Goal: Transaction & Acquisition: Purchase product/service

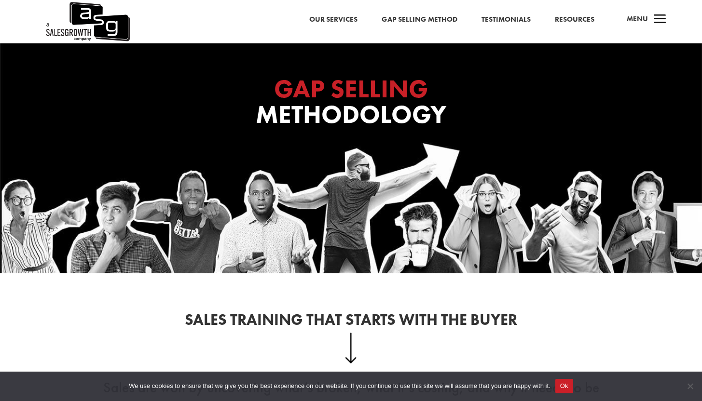
click at [342, 18] on link "Our Services" at bounding box center [333, 20] width 48 height 13
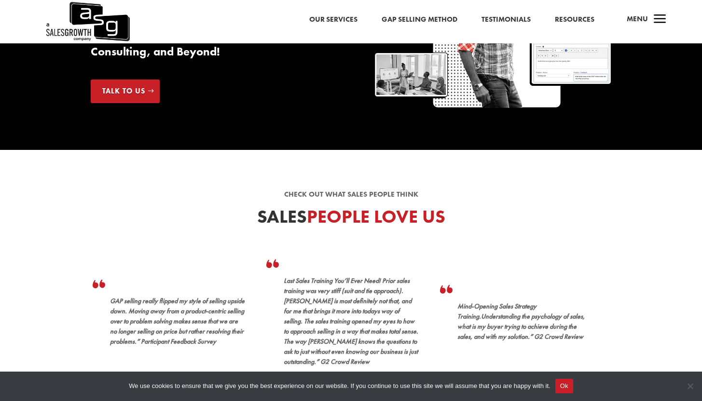
scroll to position [194, 0]
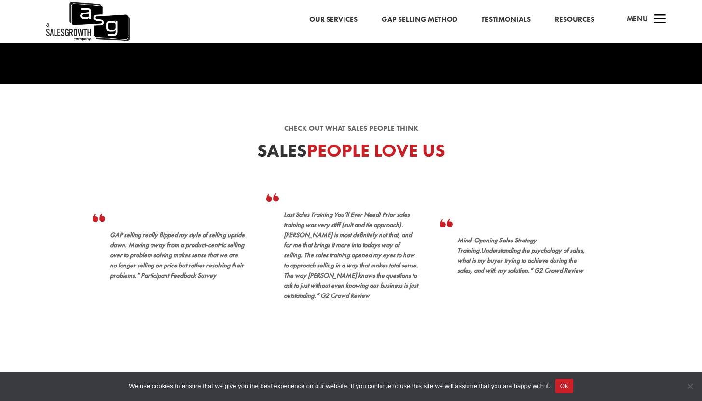
click at [665, 14] on span "a" at bounding box center [659, 19] width 19 height 19
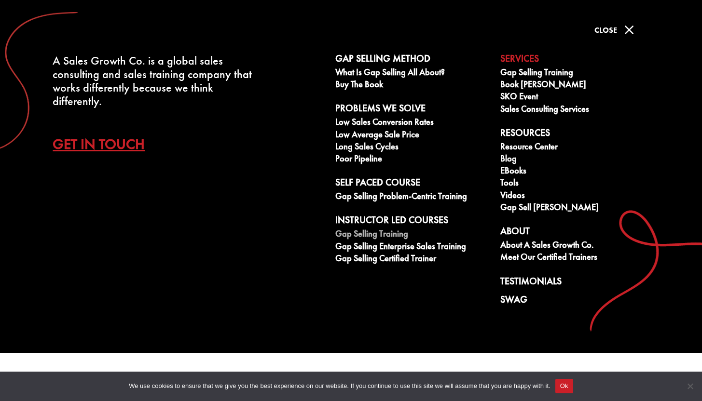
click at [392, 233] on link "Gap Selling Training" at bounding box center [412, 235] width 154 height 12
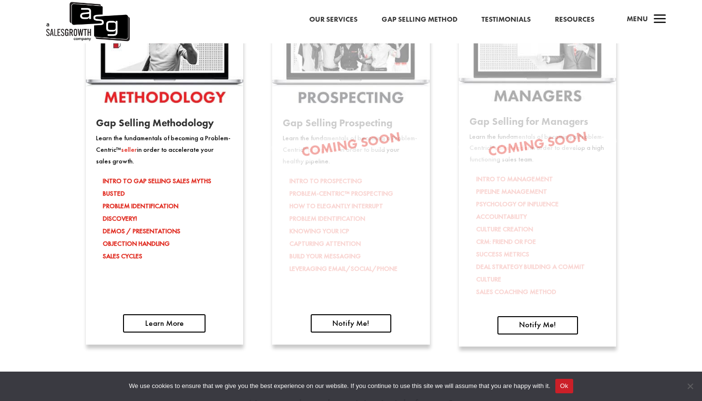
scroll to position [1504, 0]
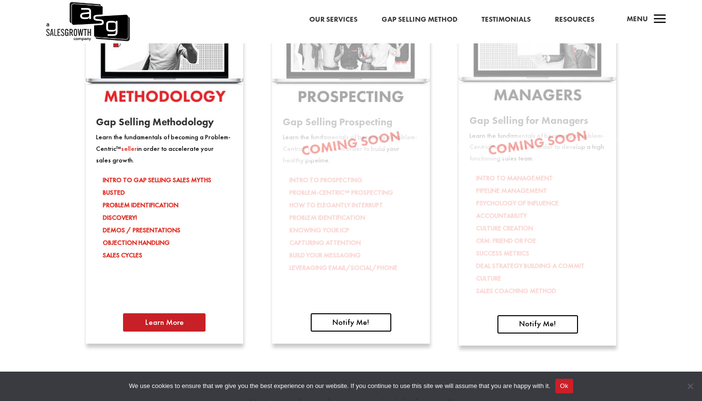
click at [190, 329] on link "Learn More" at bounding box center [164, 323] width 82 height 18
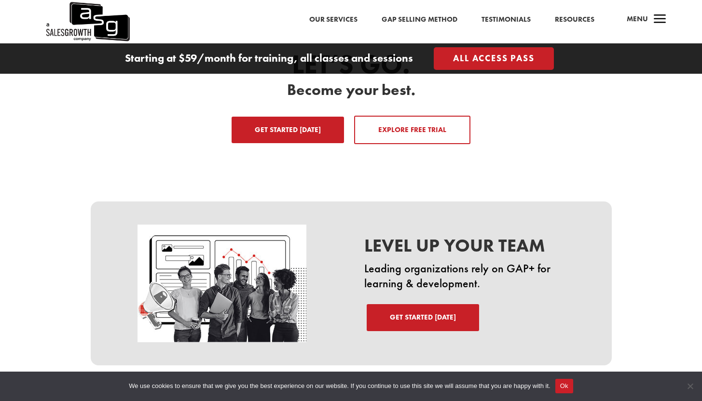
scroll to position [1433, 0]
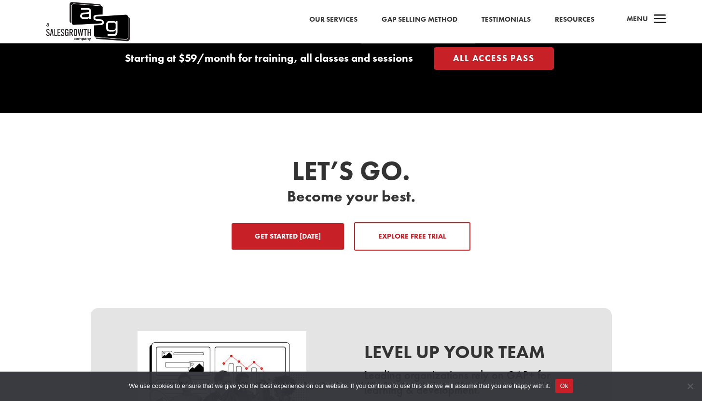
click at [297, 233] on link "Get Started Today" at bounding box center [288, 236] width 112 height 27
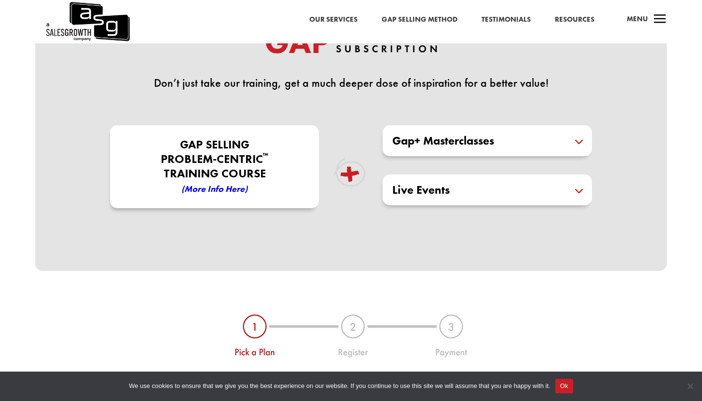
scroll to position [182, 0]
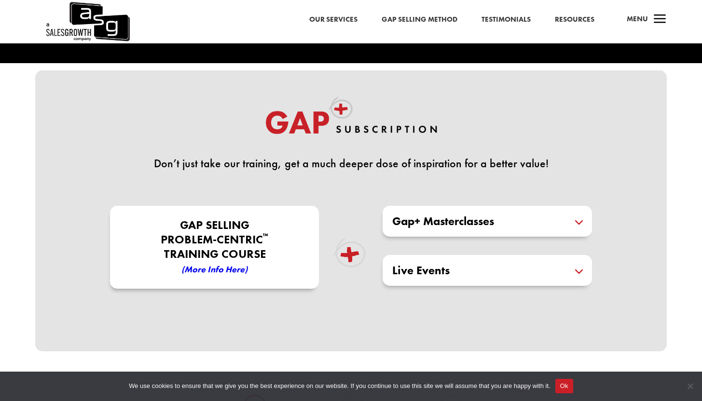
click at [539, 225] on h5 "Gap+ Masterclasses" at bounding box center [487, 222] width 190 height 12
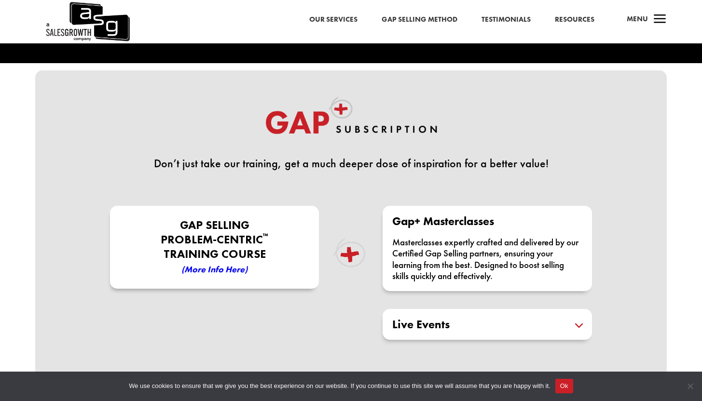
click at [280, 249] on p "Gap Selling Problem-Centric ™ Training COURSE (More Info here)" at bounding box center [214, 247] width 205 height 59
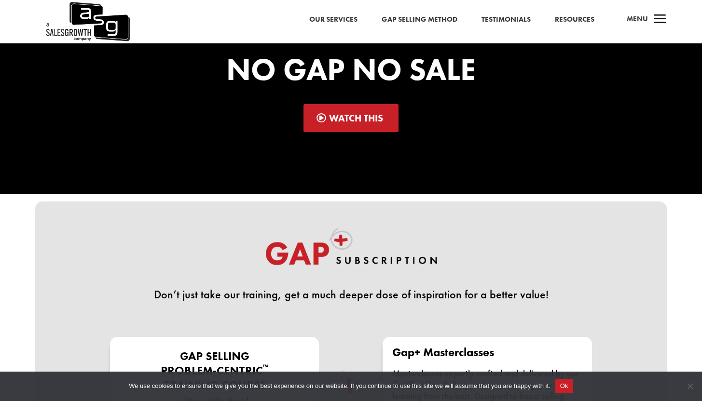
scroll to position [0, 0]
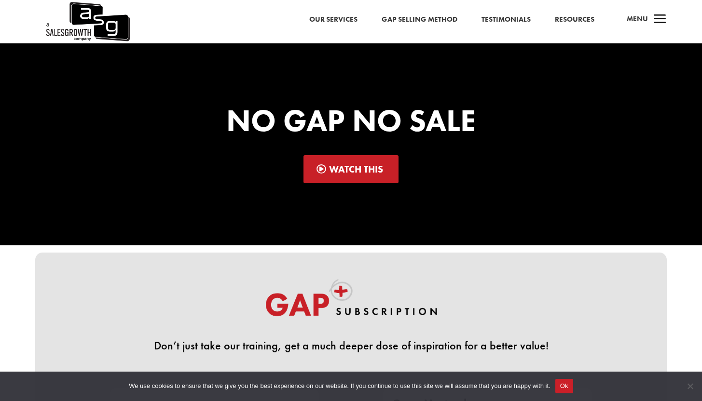
click at [336, 184] on div "No Gap No Sale Watch This" at bounding box center [351, 144] width 521 height 104
click at [336, 162] on link "Watch This" at bounding box center [350, 169] width 95 height 28
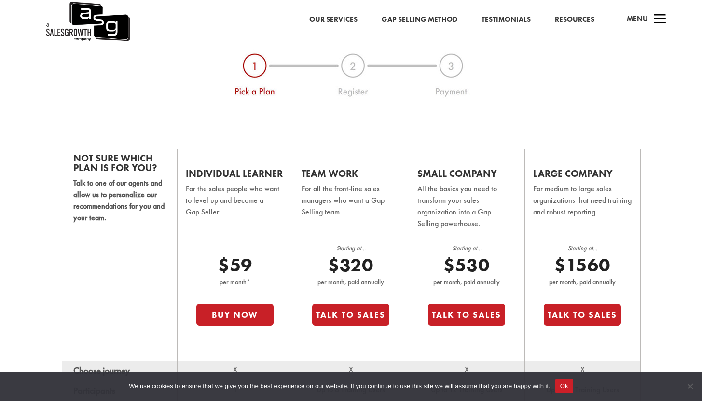
scroll to position [555, 0]
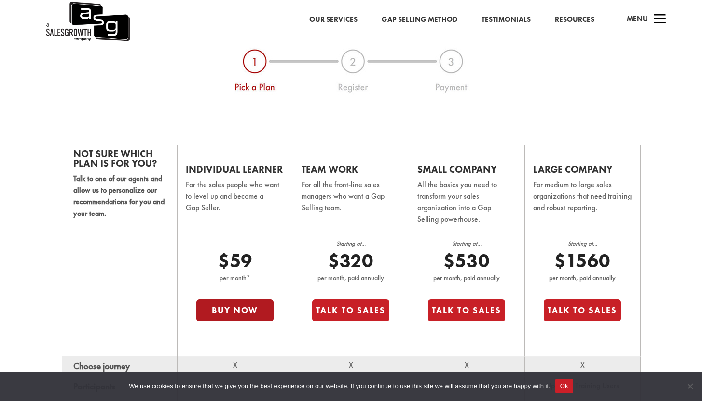
click at [224, 313] on button "Buy Now" at bounding box center [234, 311] width 77 height 22
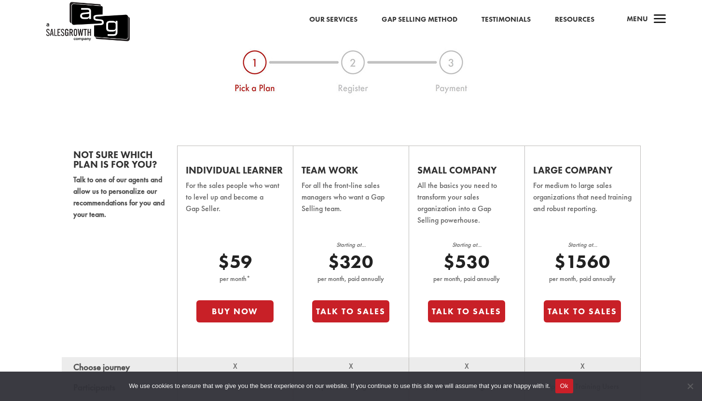
scroll to position [558, 0]
